Goal: Task Accomplishment & Management: Manage account settings

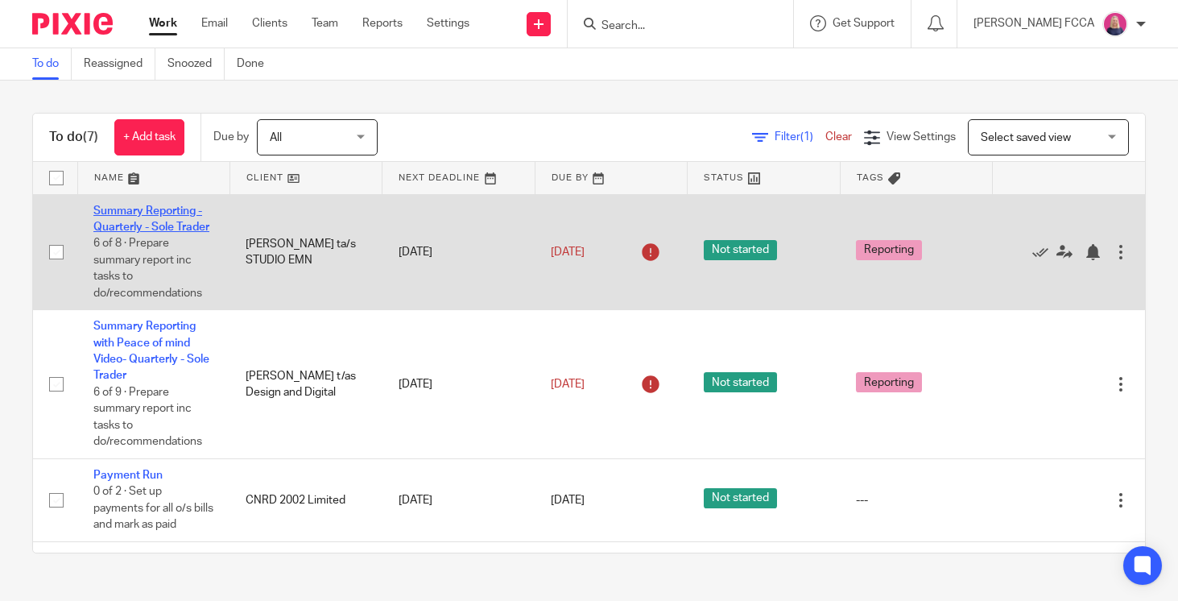
click at [116, 214] on link "Summary Reporting - Quarterly - Sole Trader" at bounding box center [151, 218] width 116 height 27
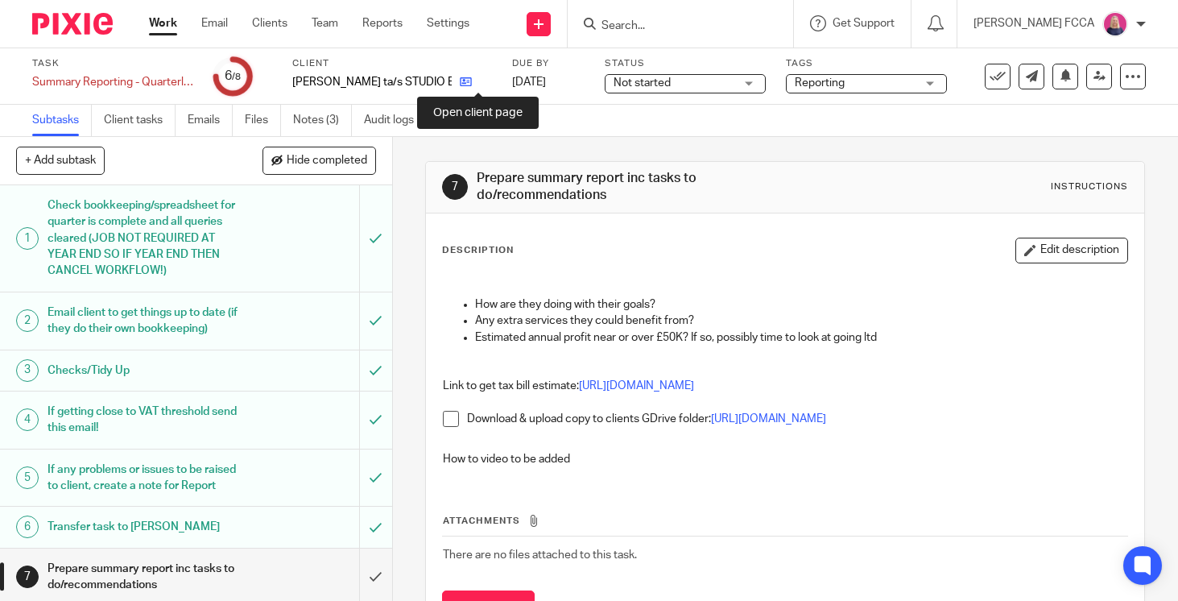
click at [472, 82] on icon at bounding box center [466, 82] width 12 height 12
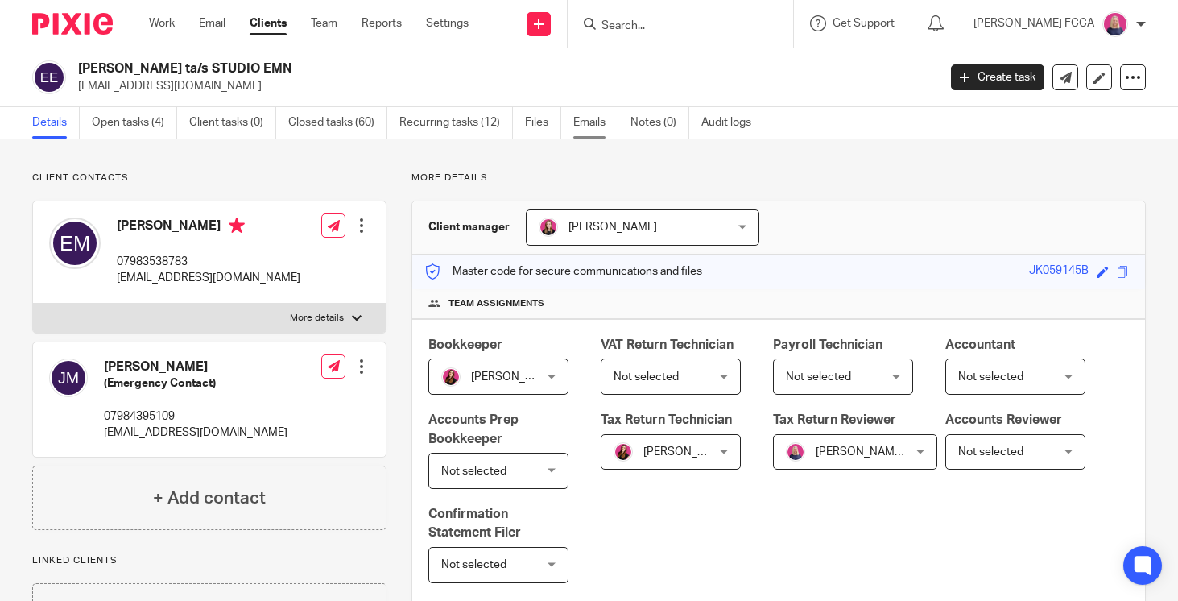
click at [594, 126] on link "Emails" at bounding box center [595, 122] width 45 height 31
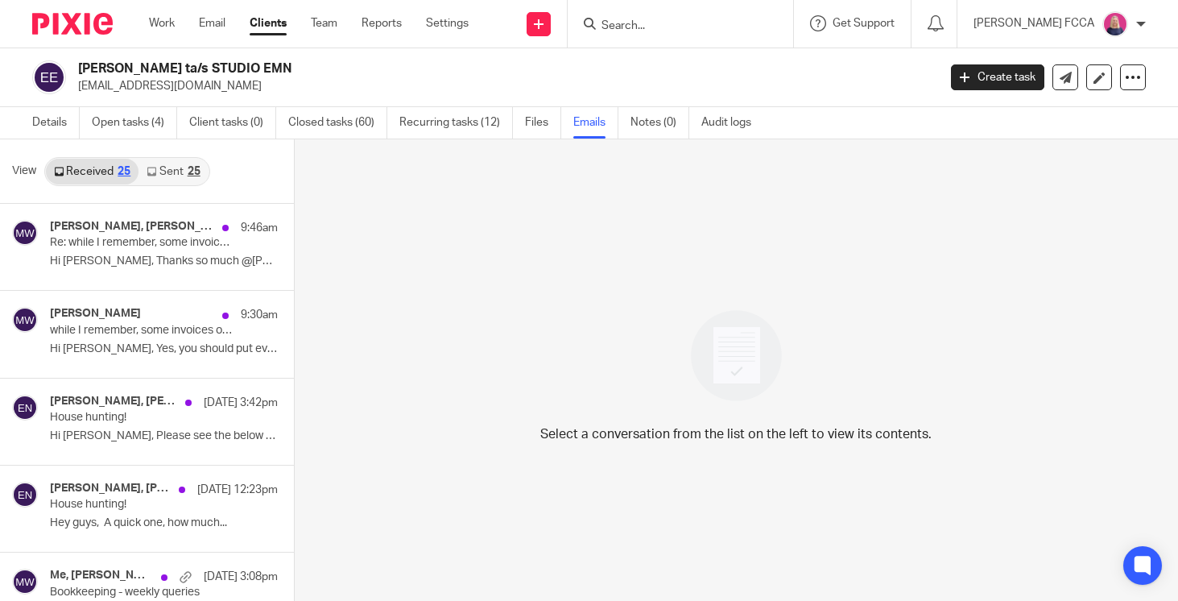
click at [197, 168] on div "25" at bounding box center [194, 171] width 13 height 11
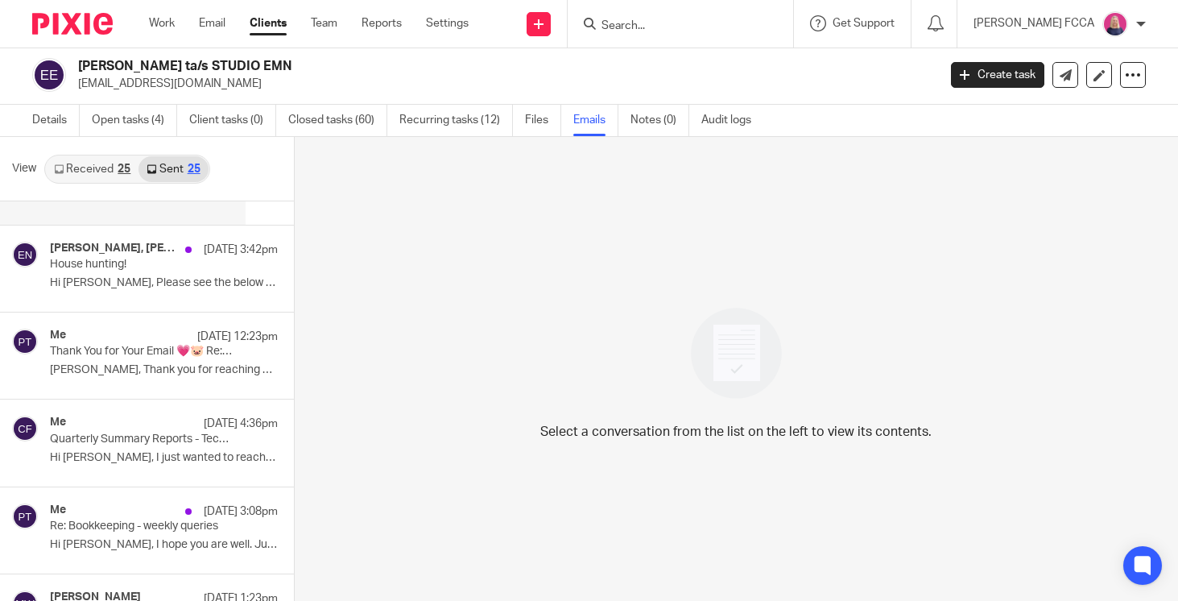
scroll to position [155, 0]
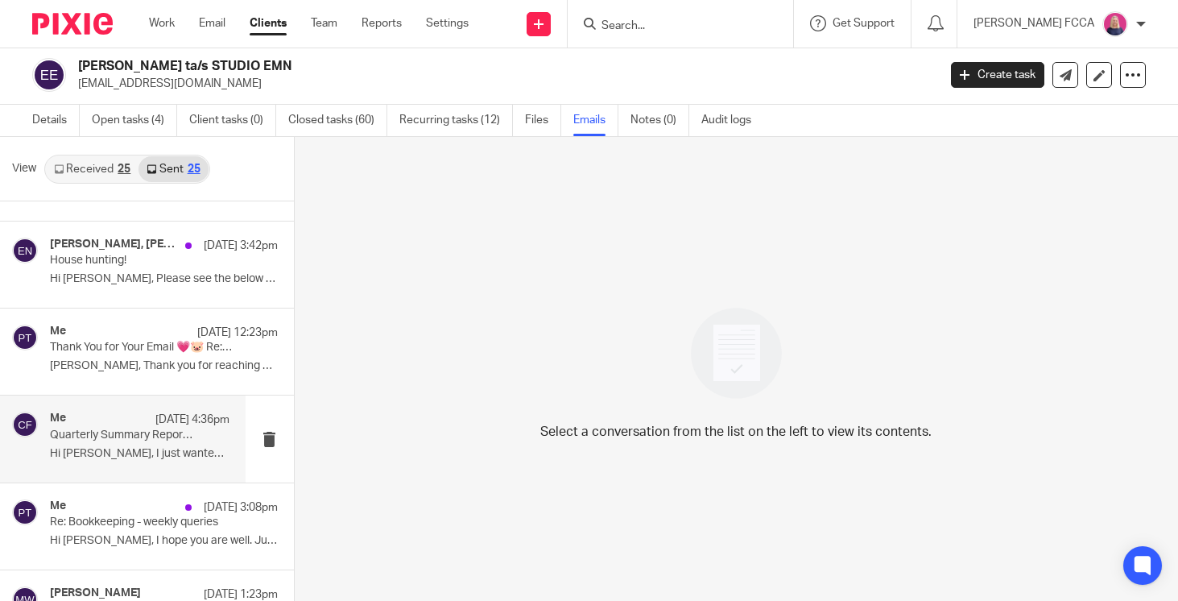
click at [158, 438] on p "Quarterly Summary Reports - Technical Issues" at bounding box center [121, 435] width 143 height 14
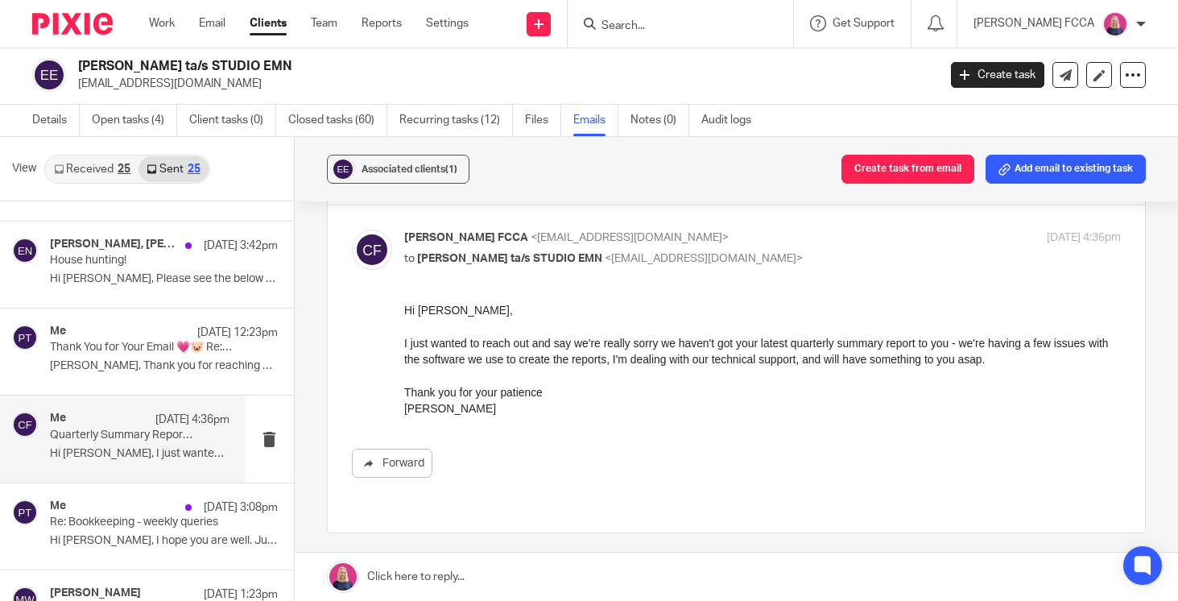
scroll to position [0, 0]
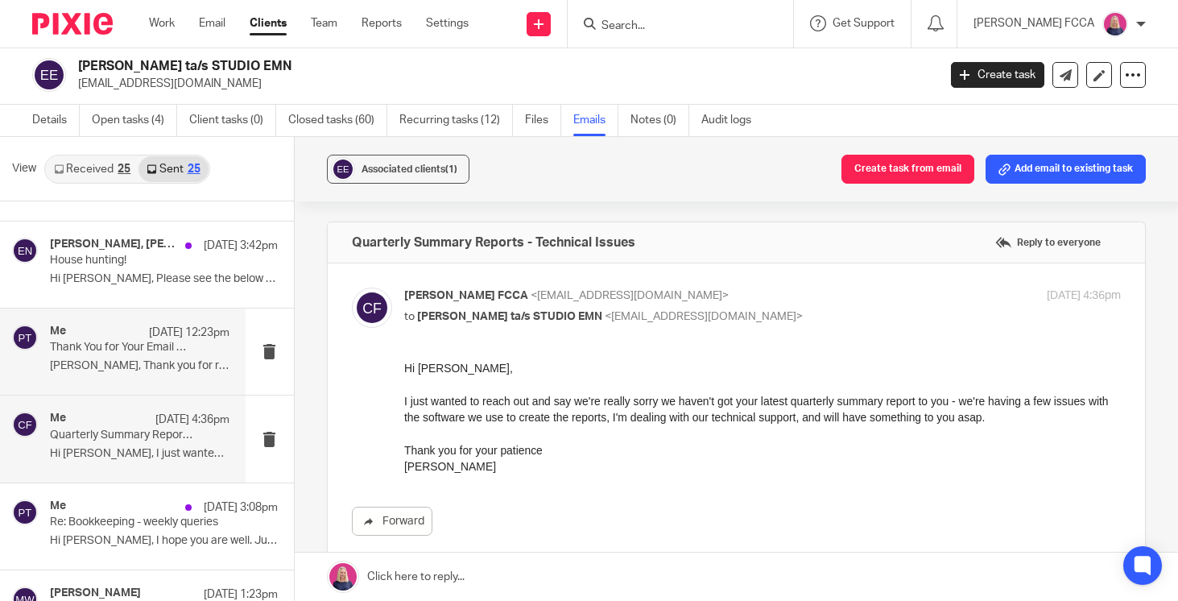
click at [97, 361] on p "[PERSON_NAME], Thank you for reaching out! Your email..." at bounding box center [140, 366] width 180 height 14
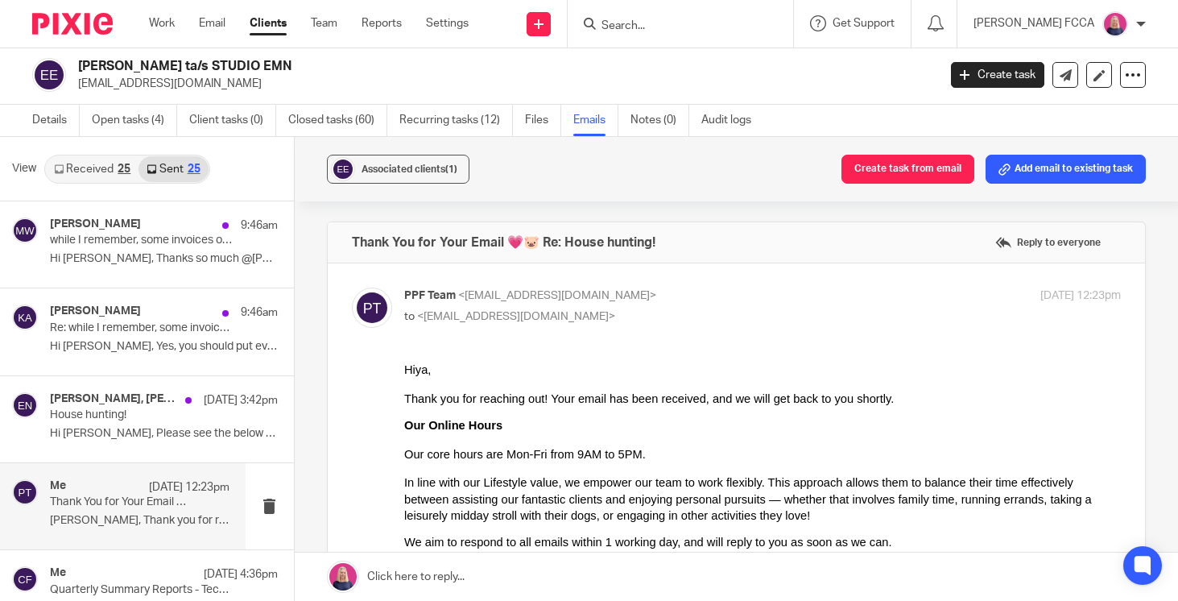
click at [650, 26] on input "Search" at bounding box center [672, 26] width 145 height 14
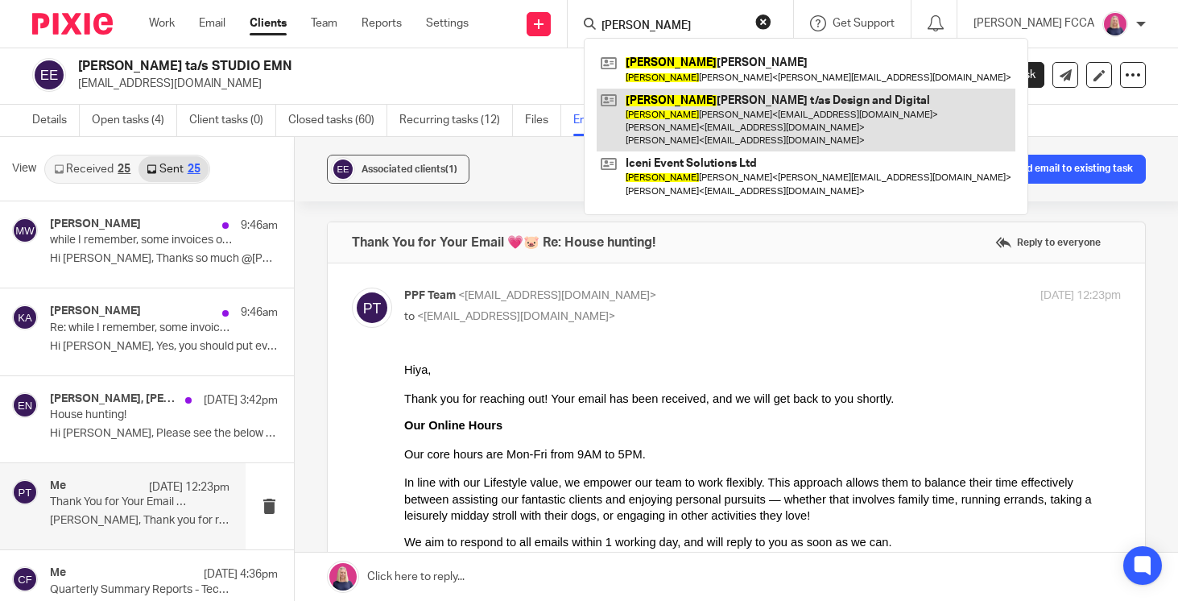
type input "nicola"
click at [675, 111] on link at bounding box center [806, 121] width 419 height 64
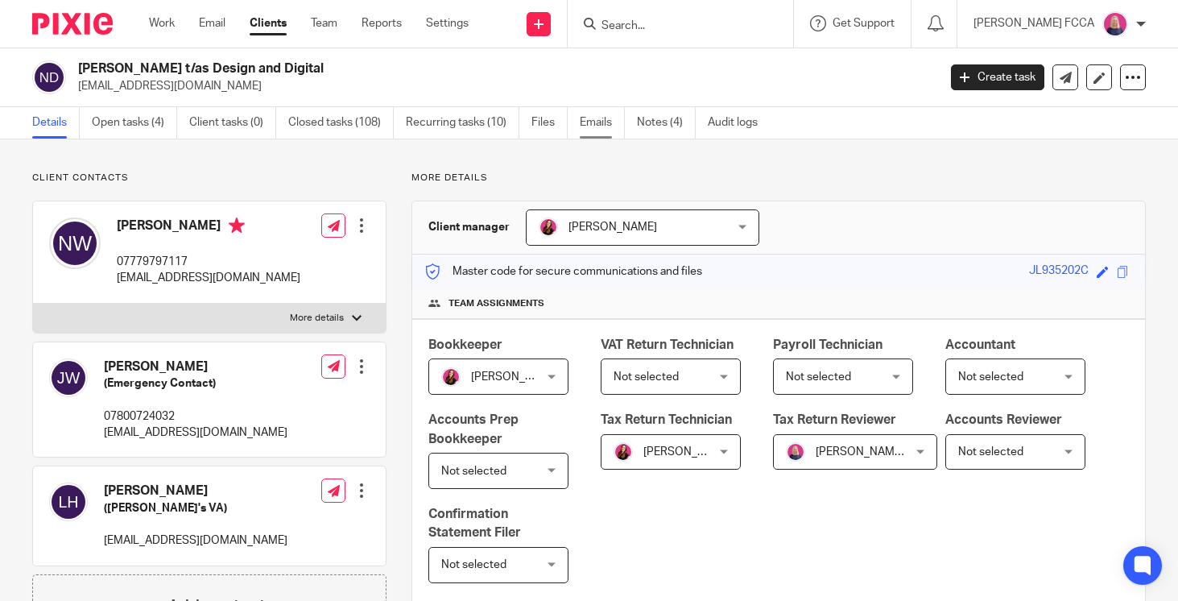
click at [597, 124] on link "Emails" at bounding box center [602, 122] width 45 height 31
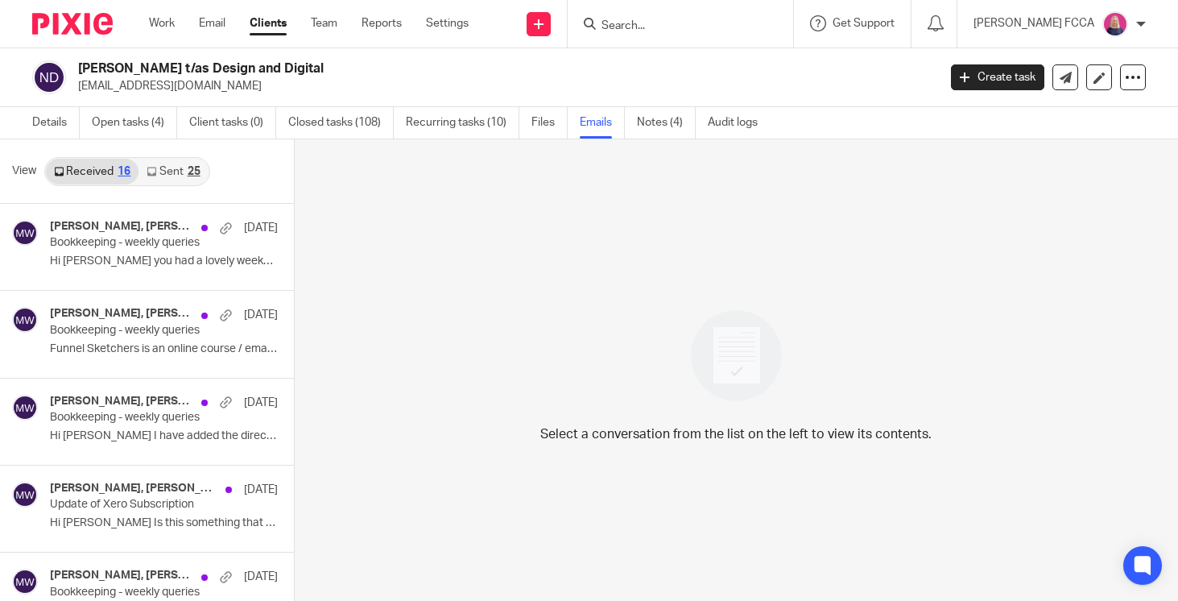
click at [195, 167] on div "25" at bounding box center [194, 171] width 13 height 11
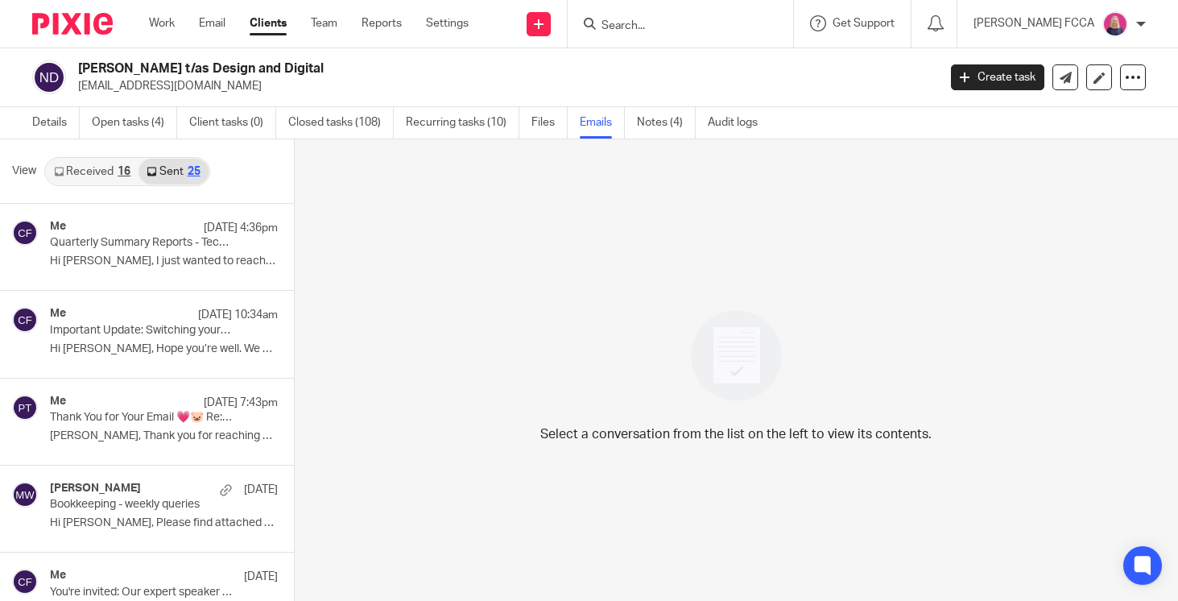
scroll to position [2, 0]
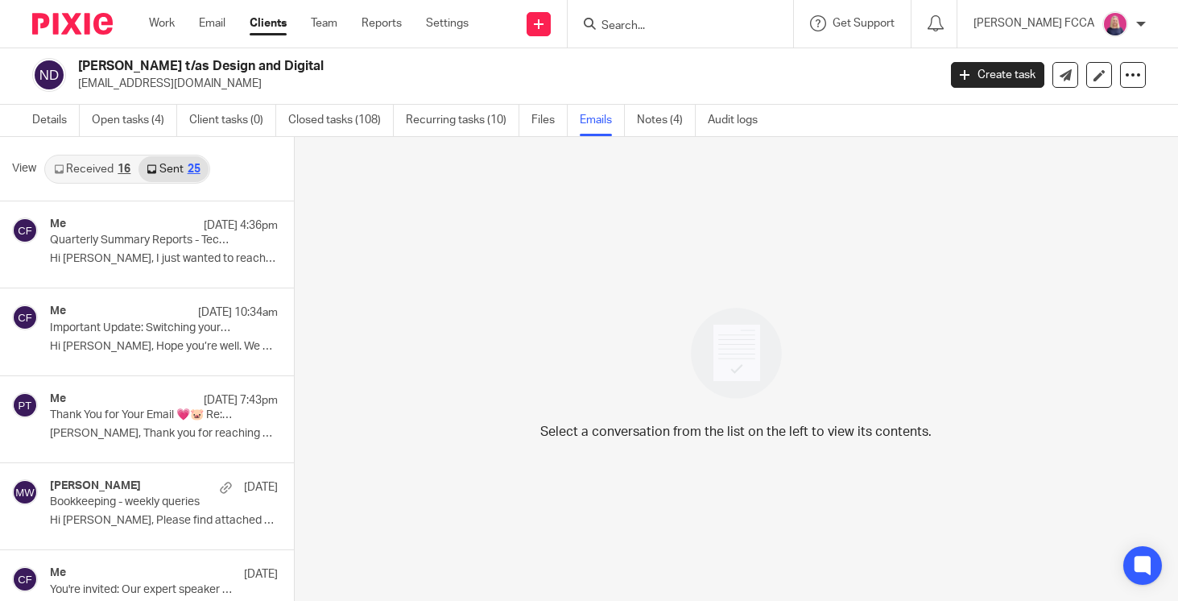
click at [61, 22] on img at bounding box center [72, 24] width 81 height 22
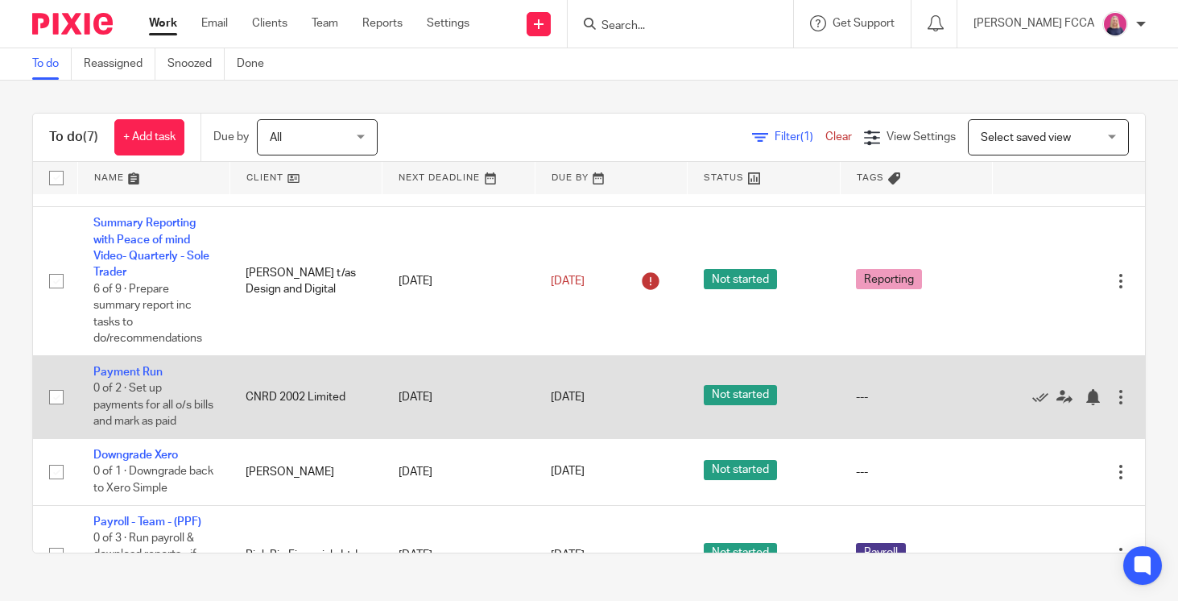
scroll to position [112, 0]
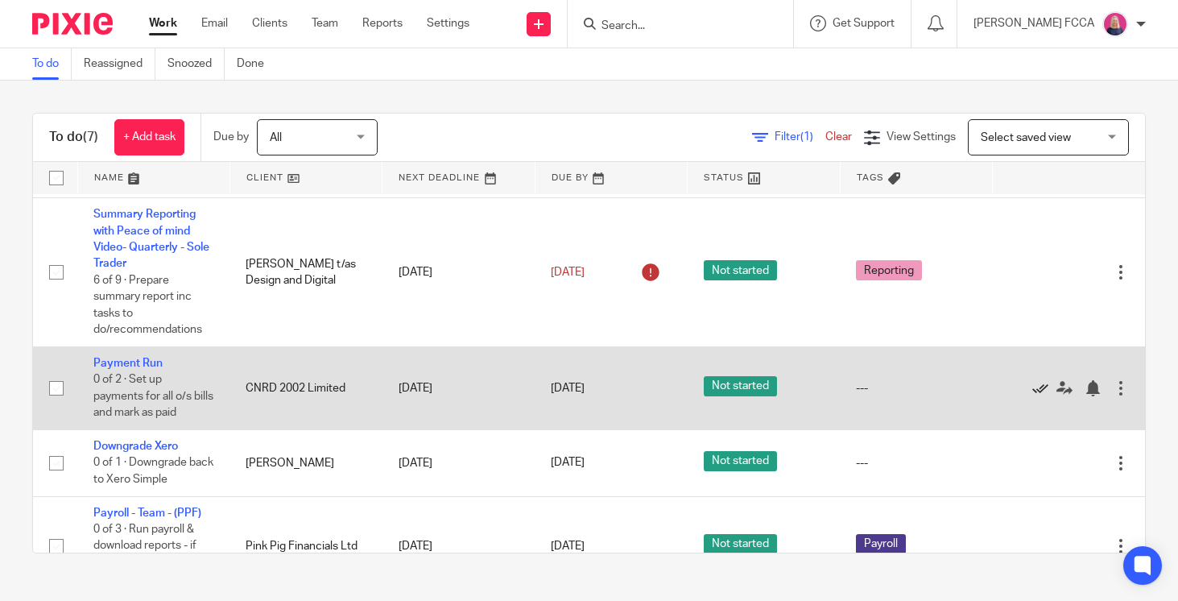
click at [1042, 396] on icon at bounding box center [1041, 388] width 16 height 16
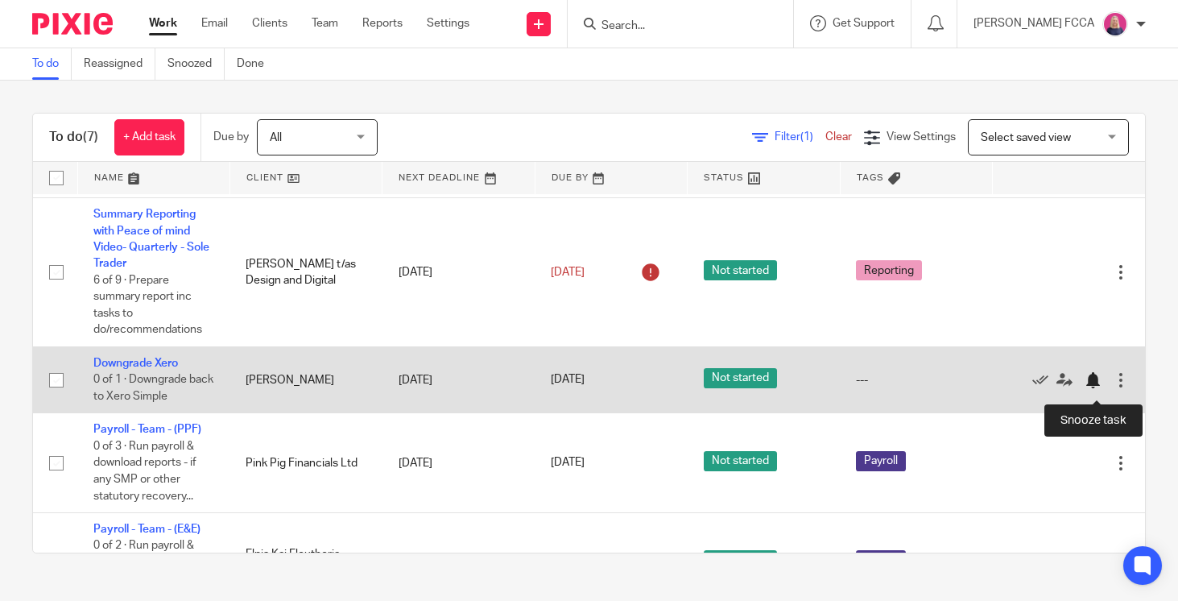
click at [1094, 388] on div at bounding box center [1093, 380] width 16 height 16
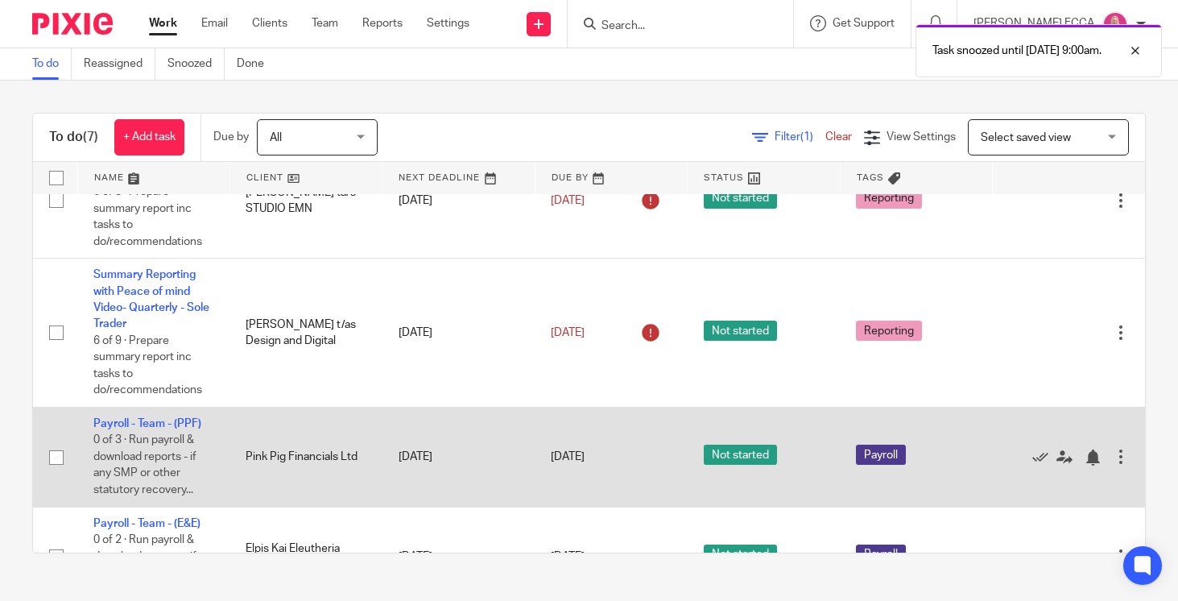
scroll to position [0, 0]
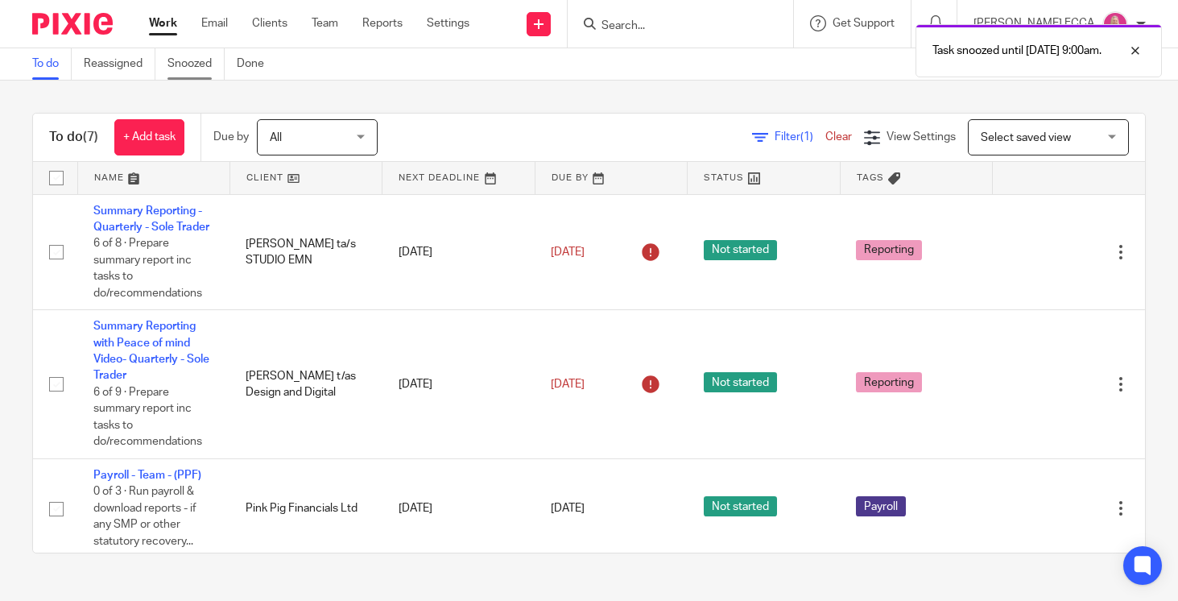
click at [198, 65] on link "Snoozed" at bounding box center [196, 63] width 57 height 31
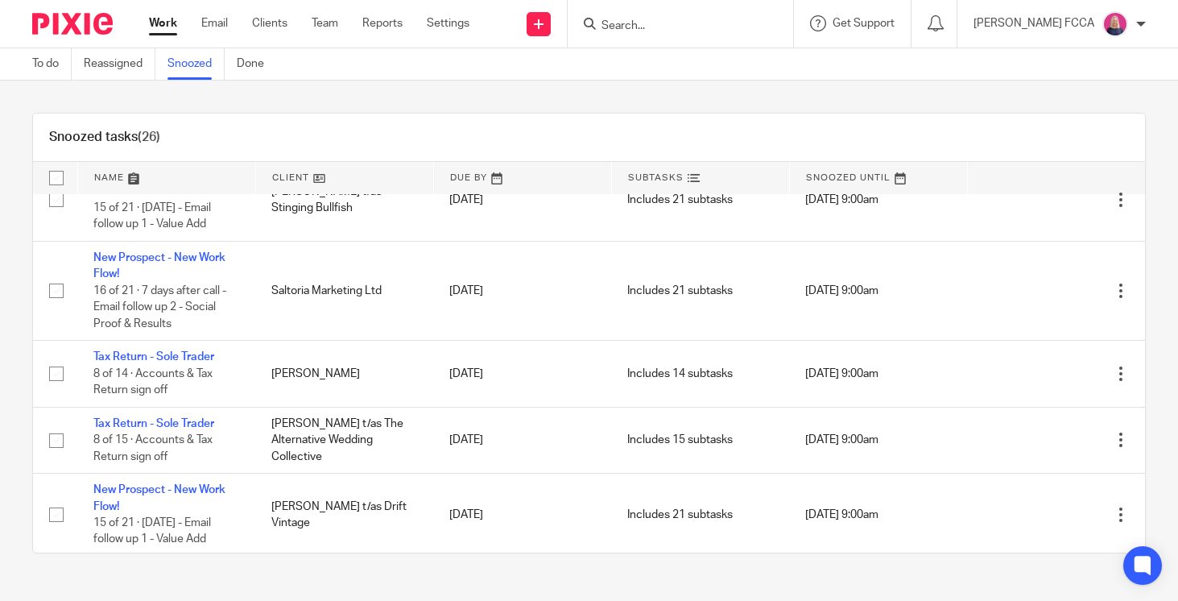
scroll to position [1758, 0]
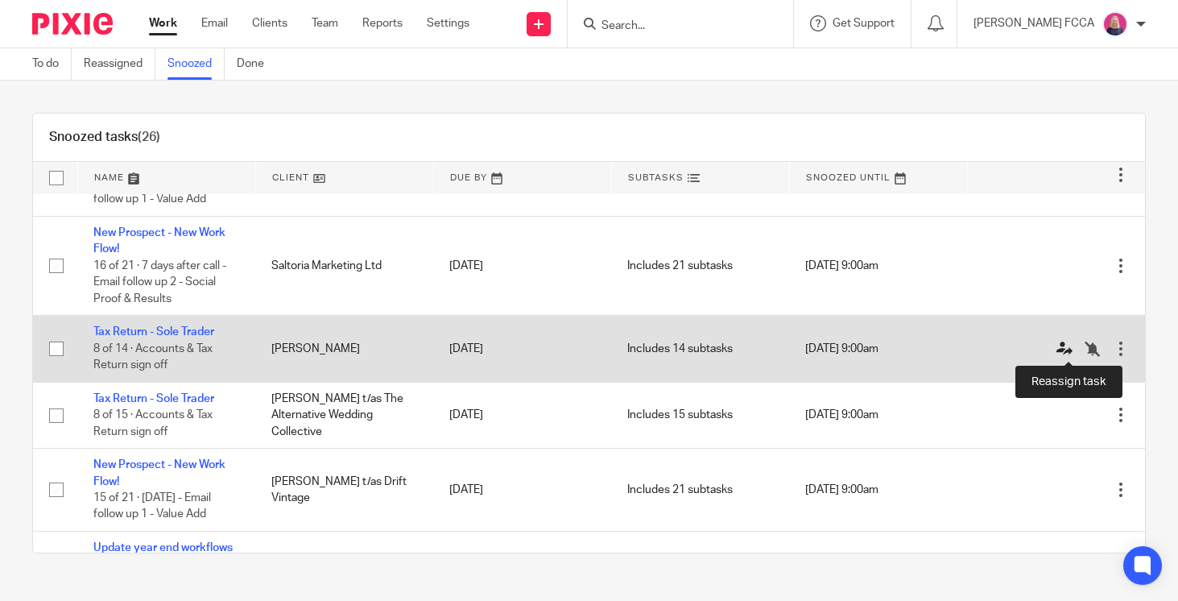
click at [1067, 347] on icon at bounding box center [1065, 349] width 16 height 16
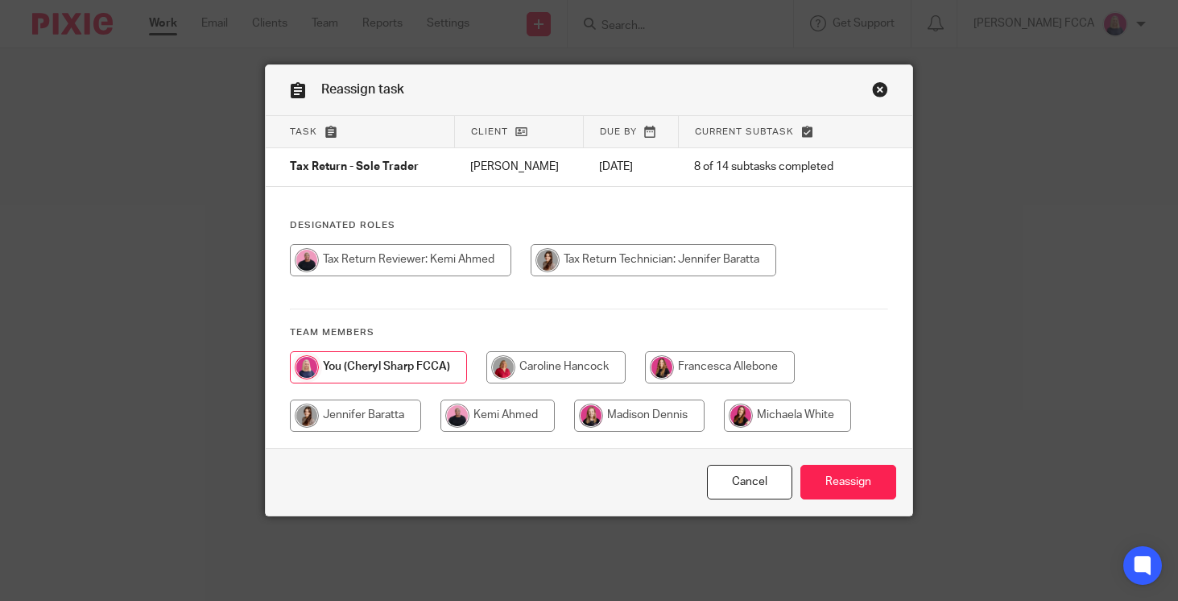
click at [376, 420] on input "radio" at bounding box center [355, 415] width 131 height 32
radio input "true"
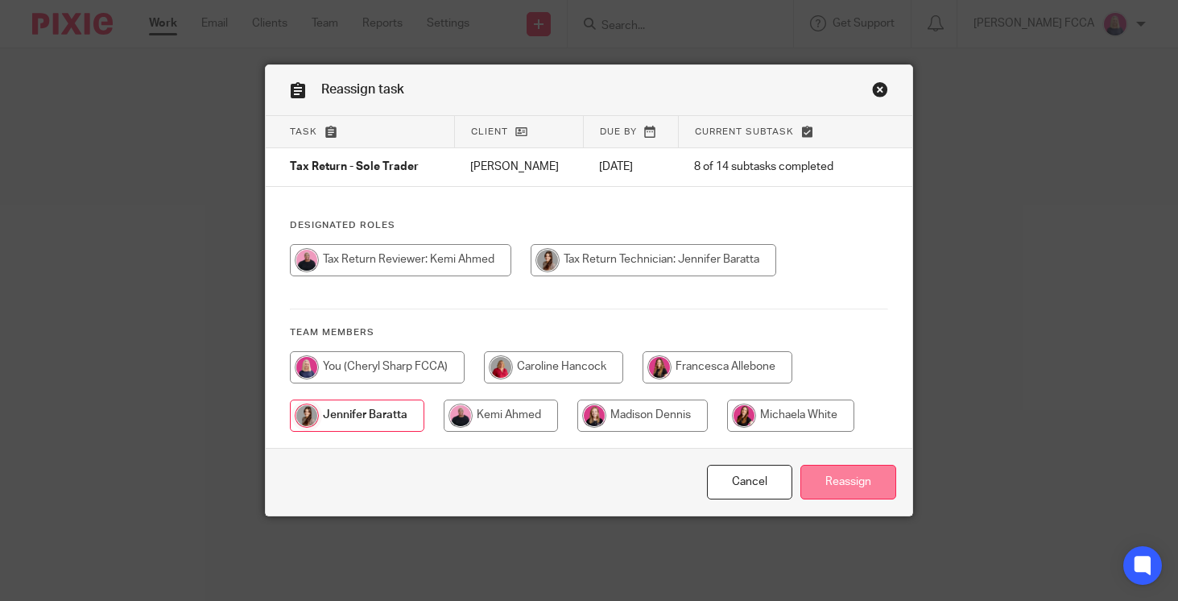
click at [841, 484] on input "Reassign" at bounding box center [849, 482] width 96 height 35
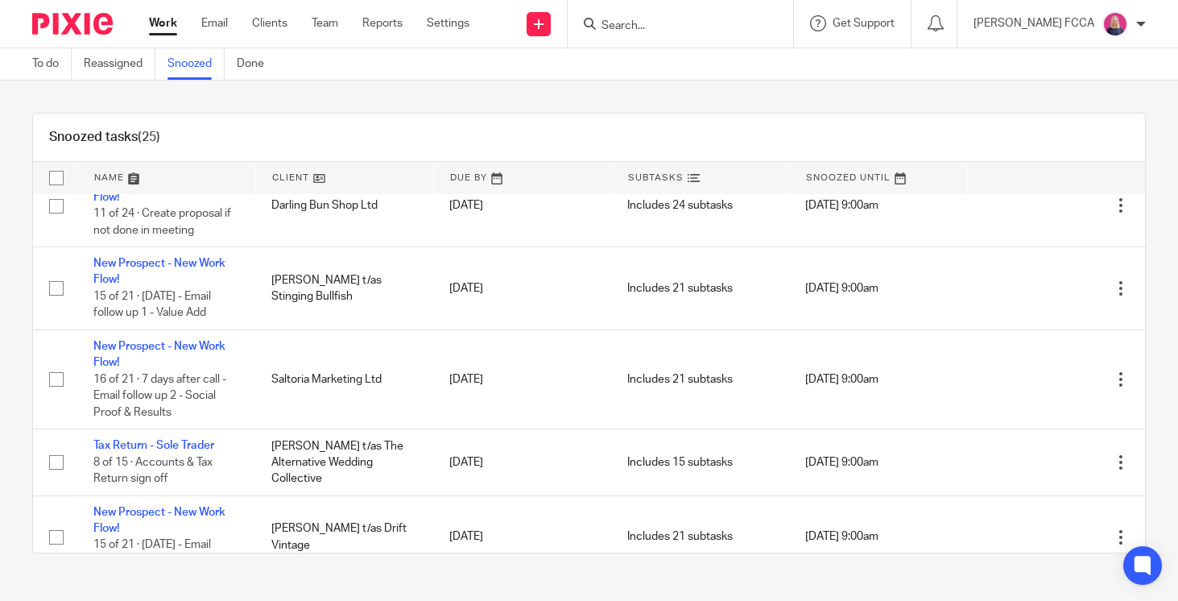
scroll to position [1648, 0]
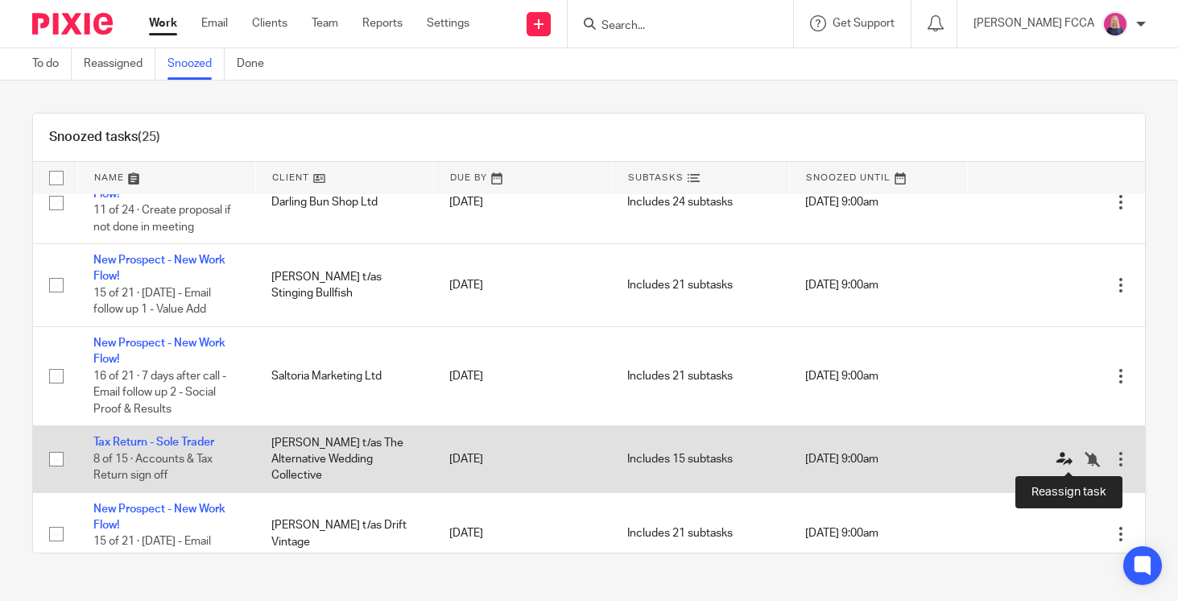
click at [1065, 458] on icon at bounding box center [1065, 459] width 16 height 16
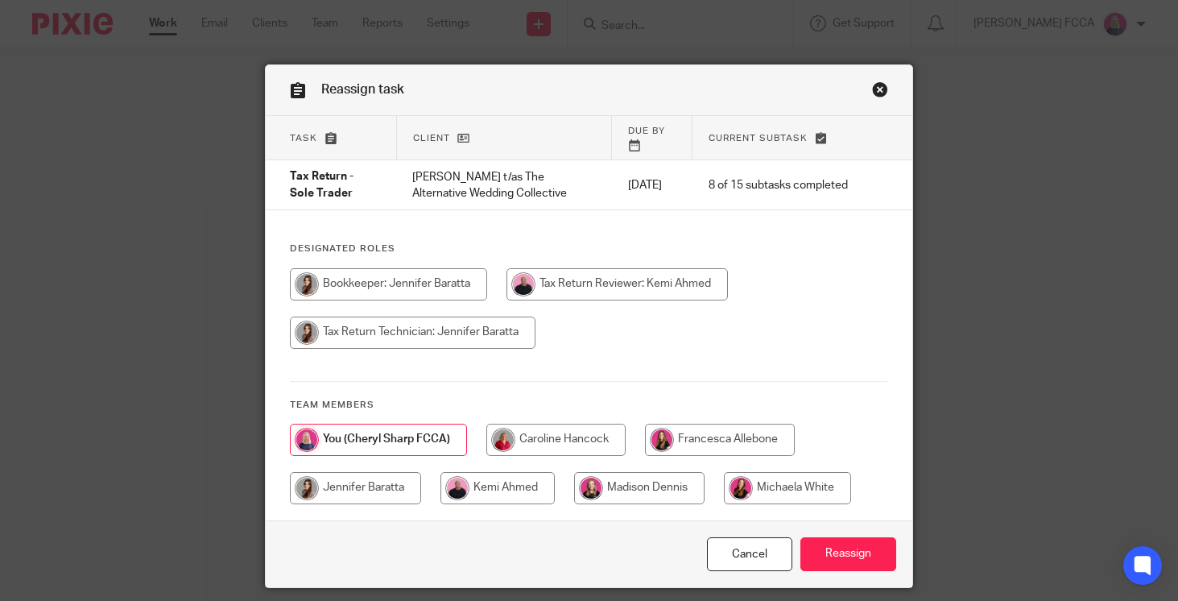
click at [388, 486] on input "radio" at bounding box center [355, 488] width 131 height 32
radio input "true"
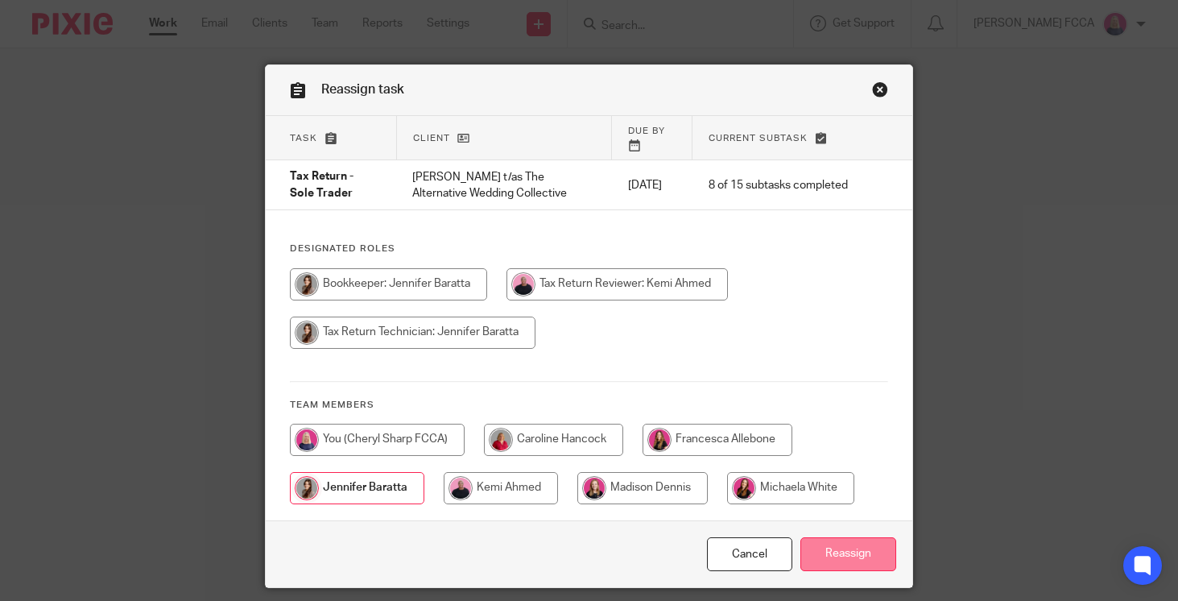
click at [839, 549] on input "Reassign" at bounding box center [849, 554] width 96 height 35
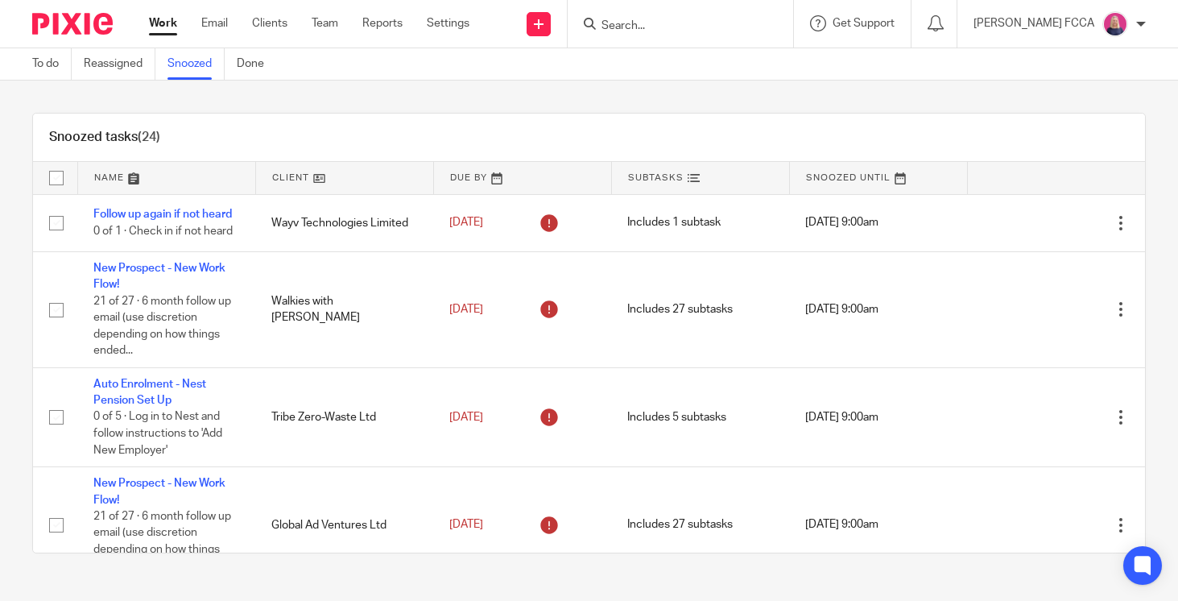
click at [75, 27] on img at bounding box center [72, 24] width 81 height 22
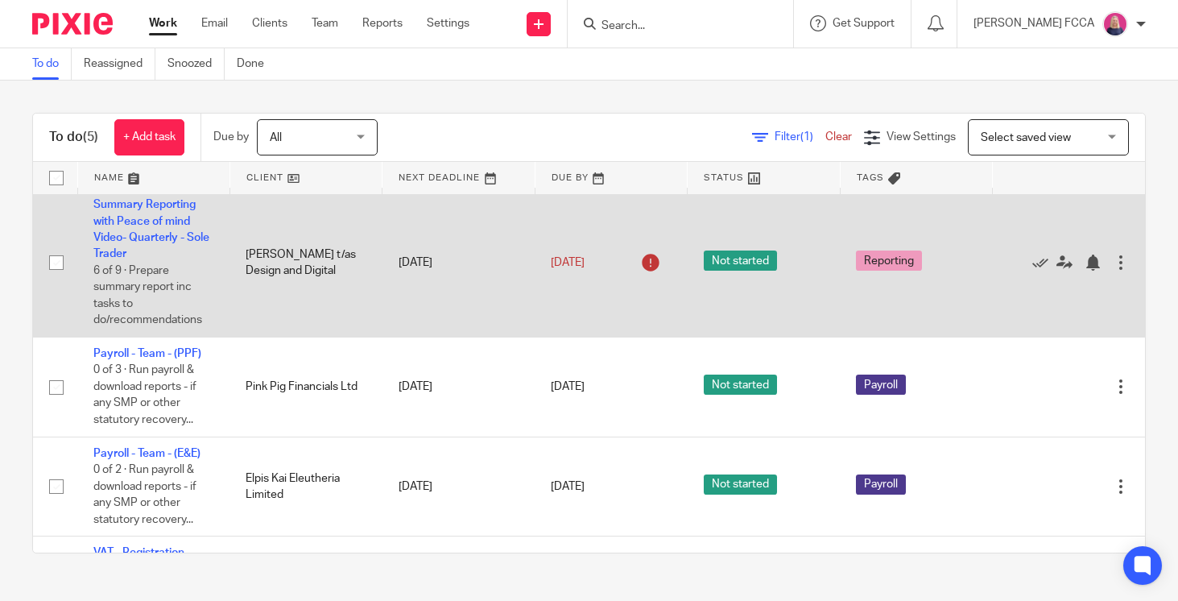
scroll to position [203, 0]
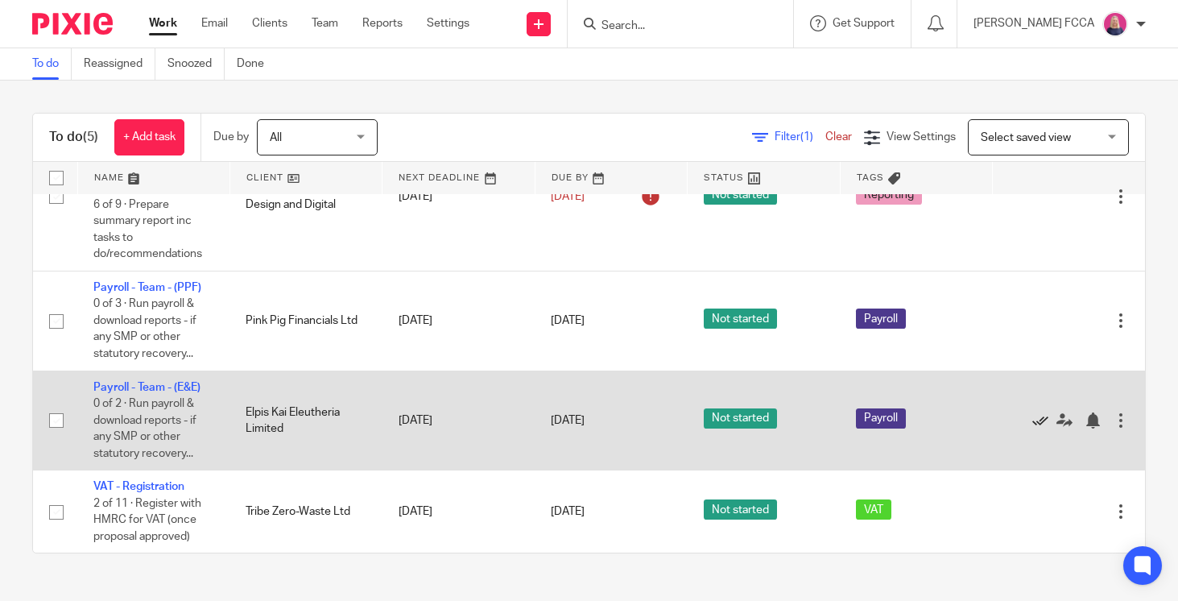
click at [1037, 420] on icon at bounding box center [1041, 420] width 16 height 16
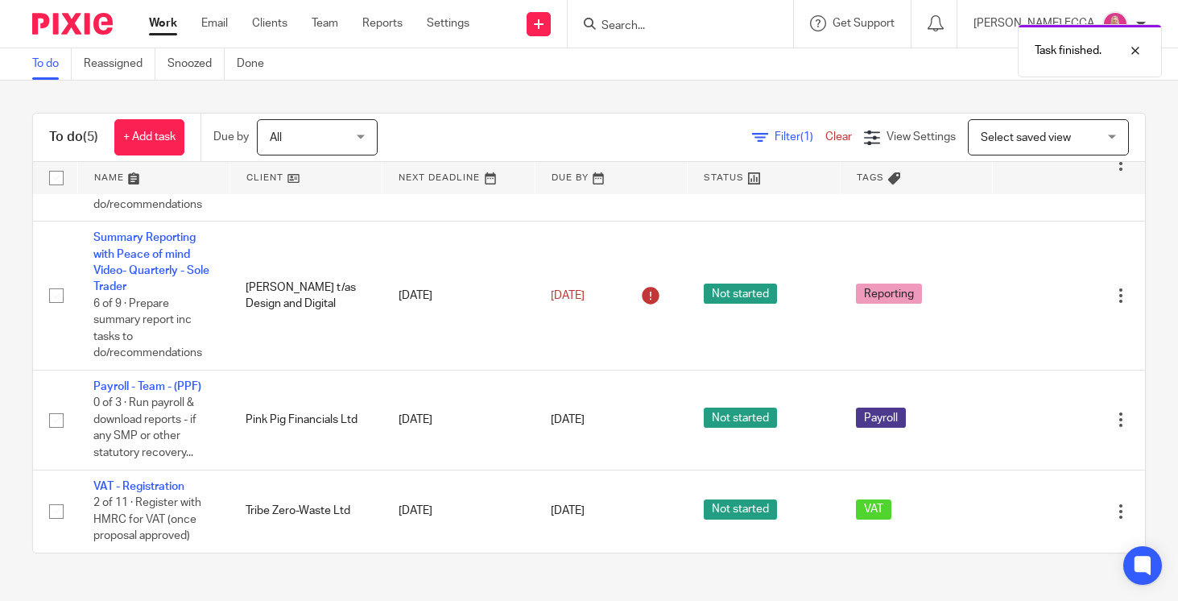
scroll to position [101, 0]
